Goal: Find specific page/section: Find specific page/section

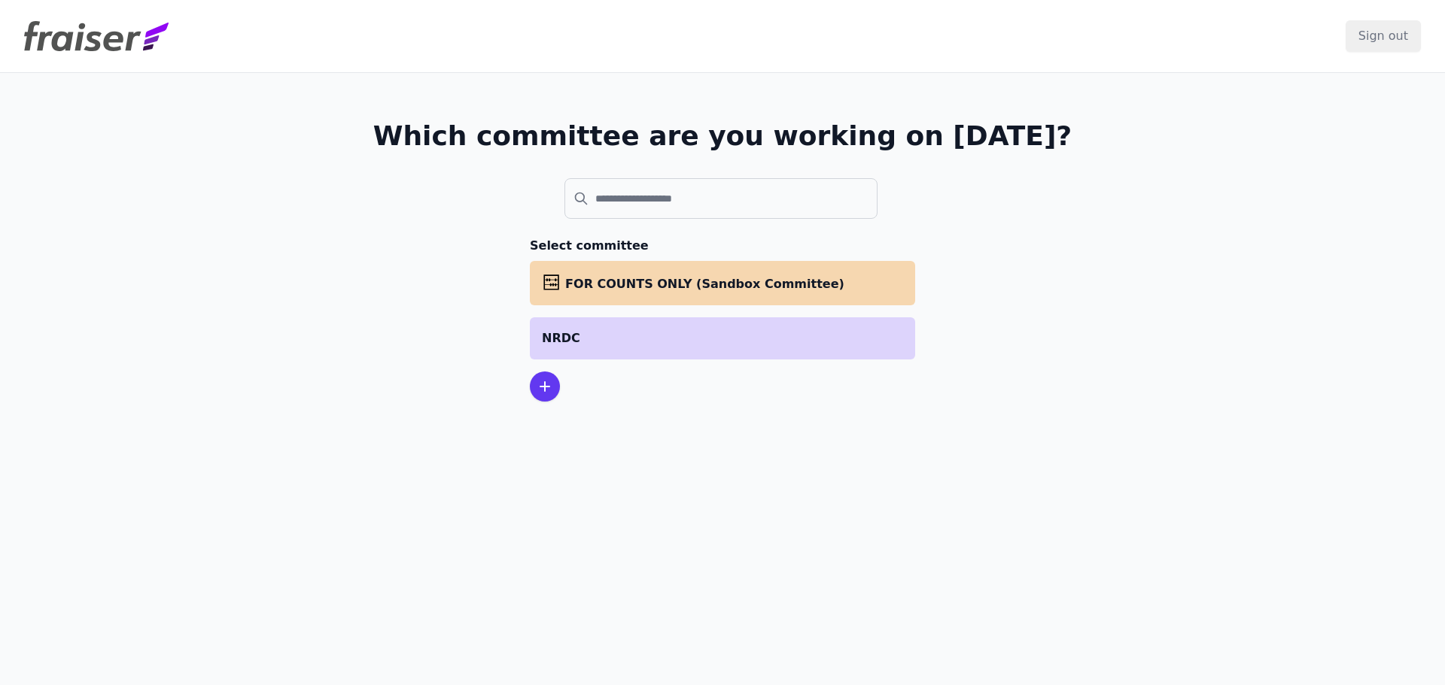
click at [561, 339] on p "NRDC" at bounding box center [722, 339] width 361 height 18
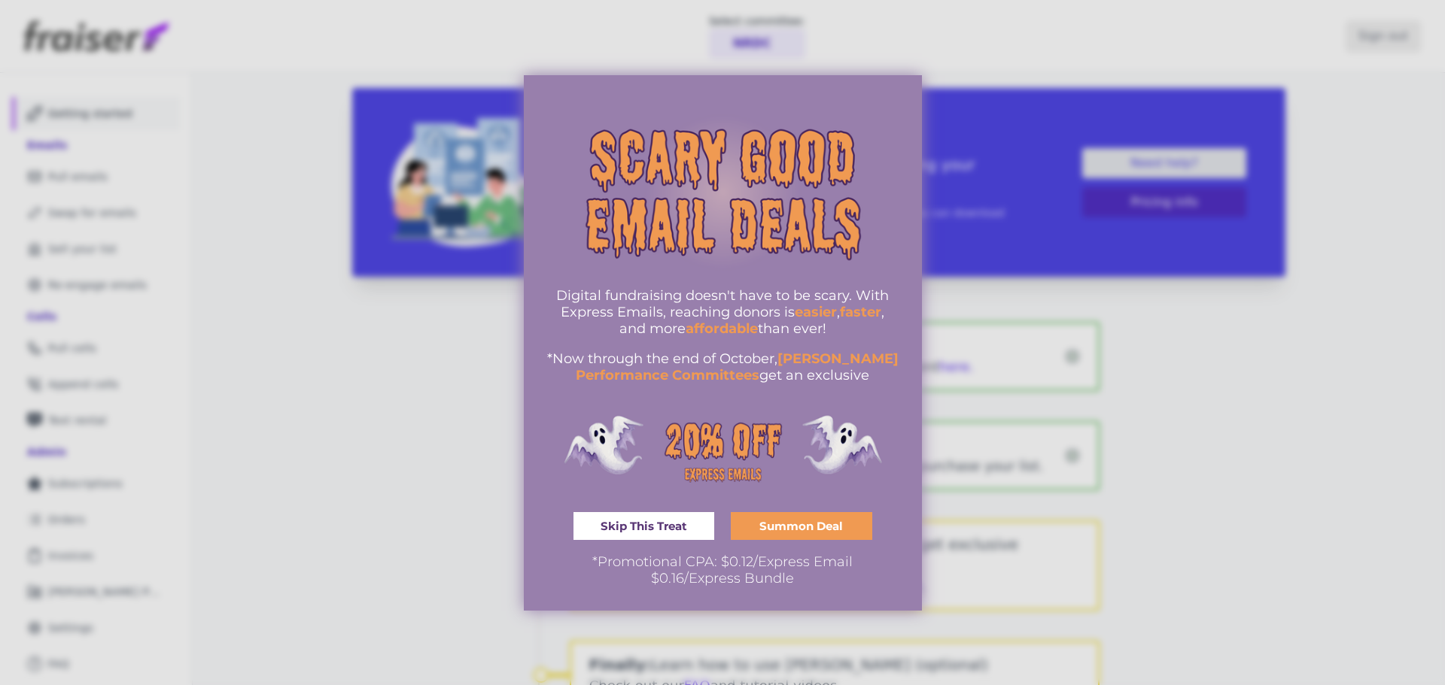
click at [643, 523] on span "Skip This Treat" at bounding box center [643, 526] width 87 height 11
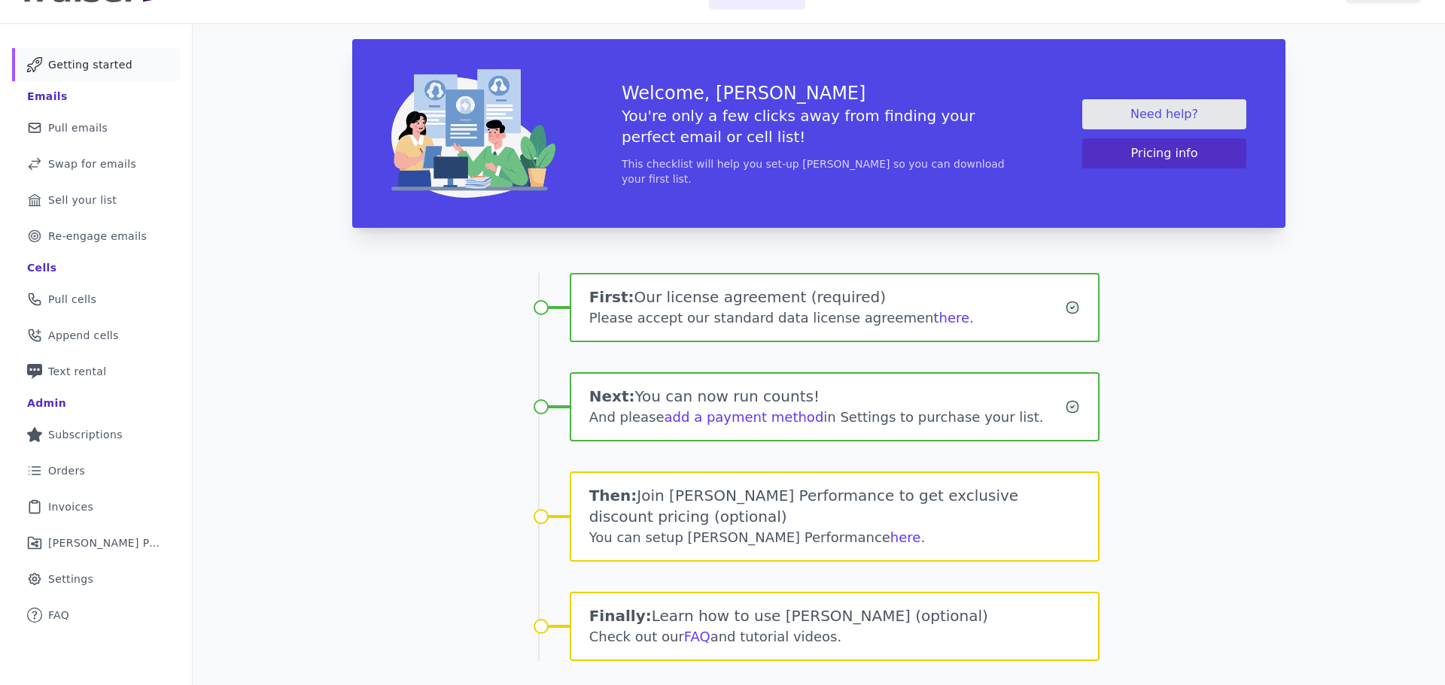
scroll to position [73, 0]
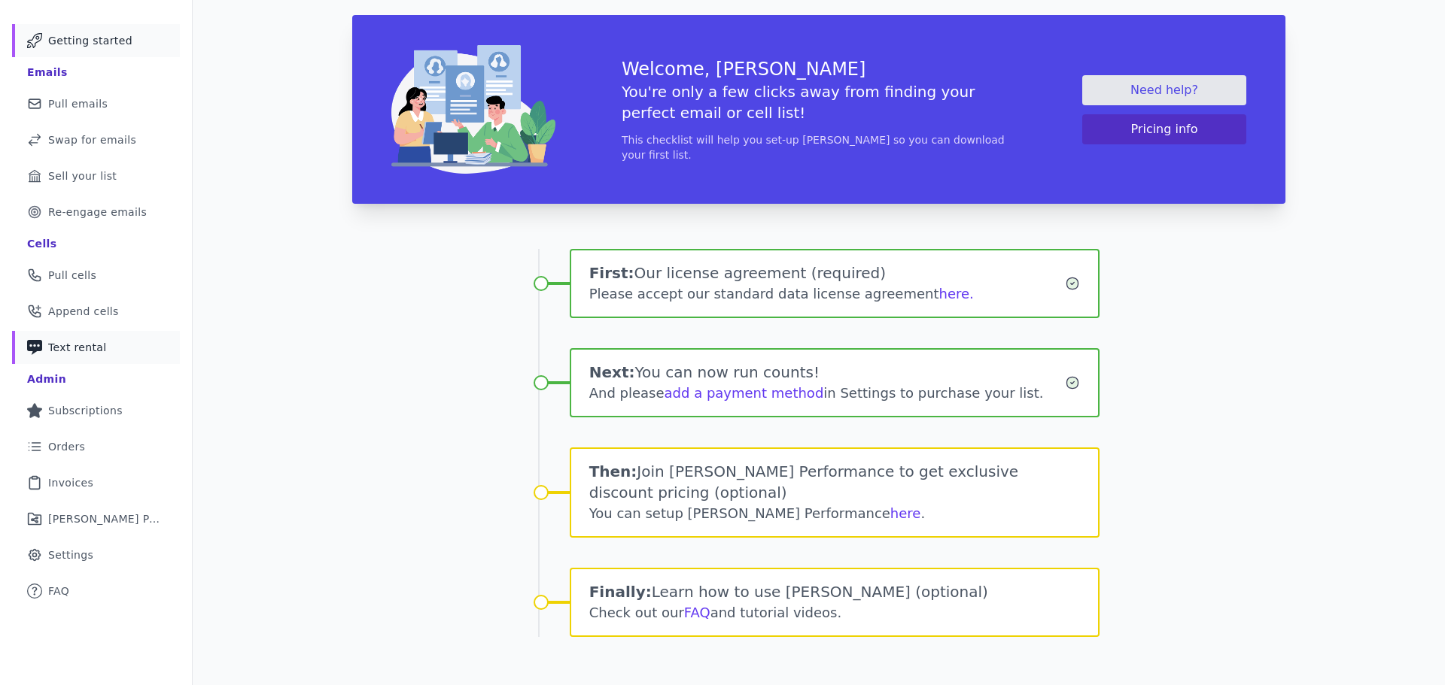
click at [99, 345] on link "Phone Icon with a plus sign Outline of a phone with a plus sign Text rental" at bounding box center [96, 347] width 168 height 33
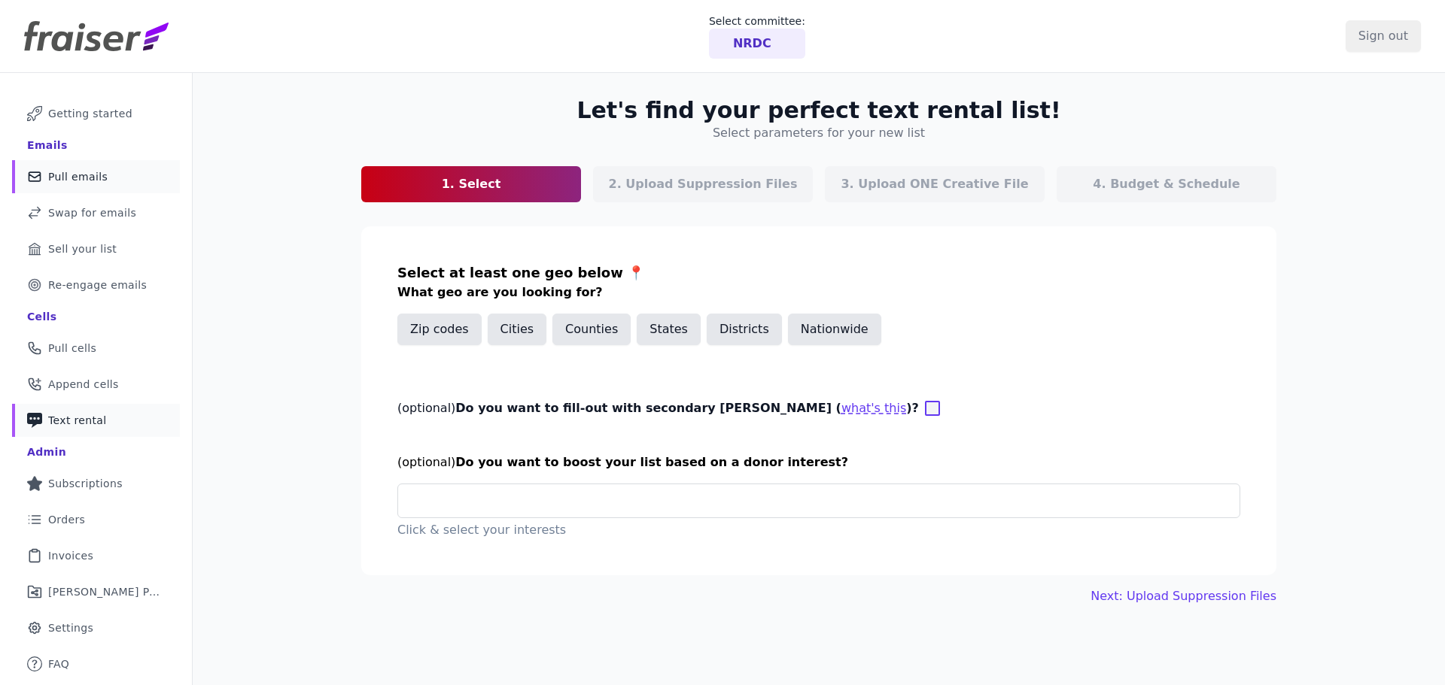
click at [98, 170] on span "Pull emails" at bounding box center [77, 176] width 59 height 15
